Goal: Transaction & Acquisition: Purchase product/service

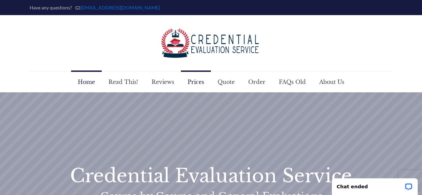
click at [196, 81] on span "Prices" at bounding box center [196, 82] width 30 height 20
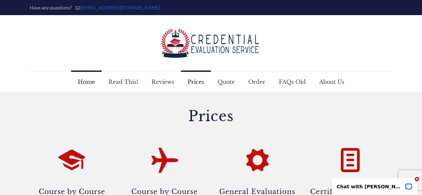
click at [92, 82] on span "Home" at bounding box center [86, 82] width 31 height 20
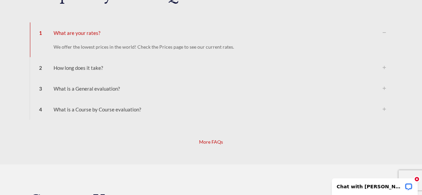
scroll to position [685, 0]
click at [100, 89] on div "3 What is a General evaluation?" at bounding box center [211, 87] width 362 height 21
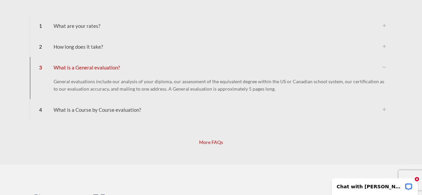
scroll to position [692, 0]
click at [165, 113] on div "4 What is a Course by Course evaluation?" at bounding box center [211, 109] width 362 height 21
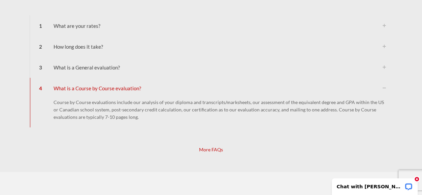
scroll to position [710, 0]
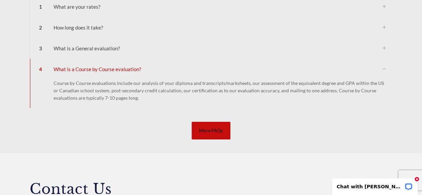
click at [207, 127] on link "More FAQs" at bounding box center [210, 131] width 39 height 18
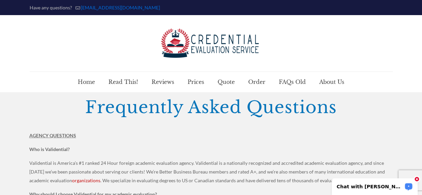
click at [377, 185] on p "Chat with [PERSON_NAME]" at bounding box center [369, 186] width 67 height 5
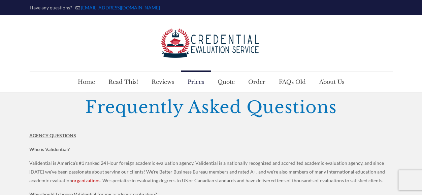
click at [202, 82] on span "Prices" at bounding box center [196, 82] width 30 height 20
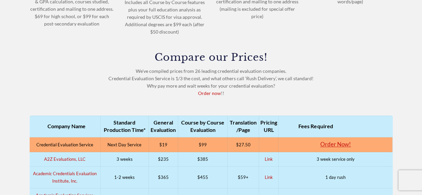
scroll to position [245, 0]
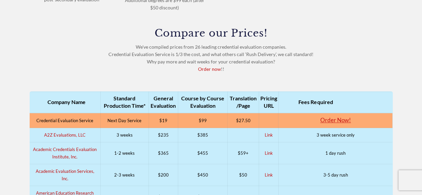
click at [210, 72] on div "Compare our Prices! We've compiled prices from 26 leading credential evaluation…" at bounding box center [211, 50] width 363 height 45
click at [209, 69] on link "Order now" at bounding box center [209, 69] width 23 height 6
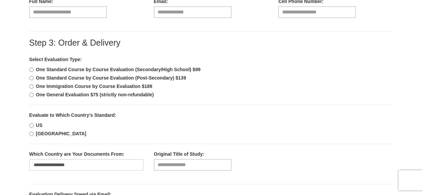
scroll to position [207, 0]
click at [122, 94] on b "One General Evaluation $75 (strictly non-refundable)" at bounding box center [95, 94] width 118 height 5
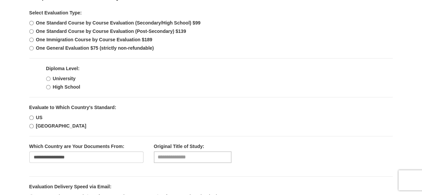
scroll to position [253, 0]
